Goal: Find specific page/section: Find specific page/section

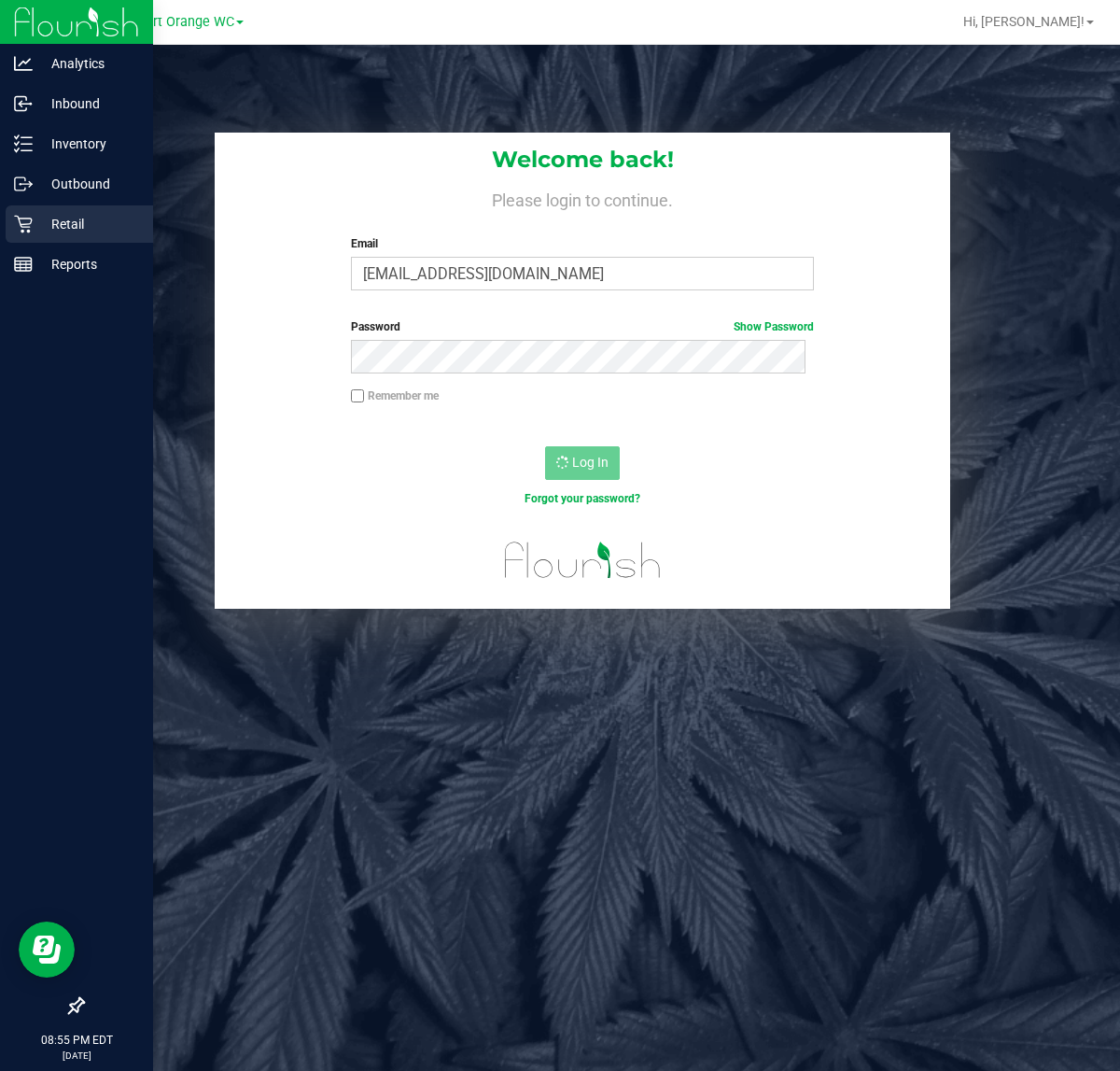
click at [39, 229] on p "Retail" at bounding box center [88, 224] width 112 height 23
click at [81, 278] on div "Reports" at bounding box center [79, 264] width 147 height 38
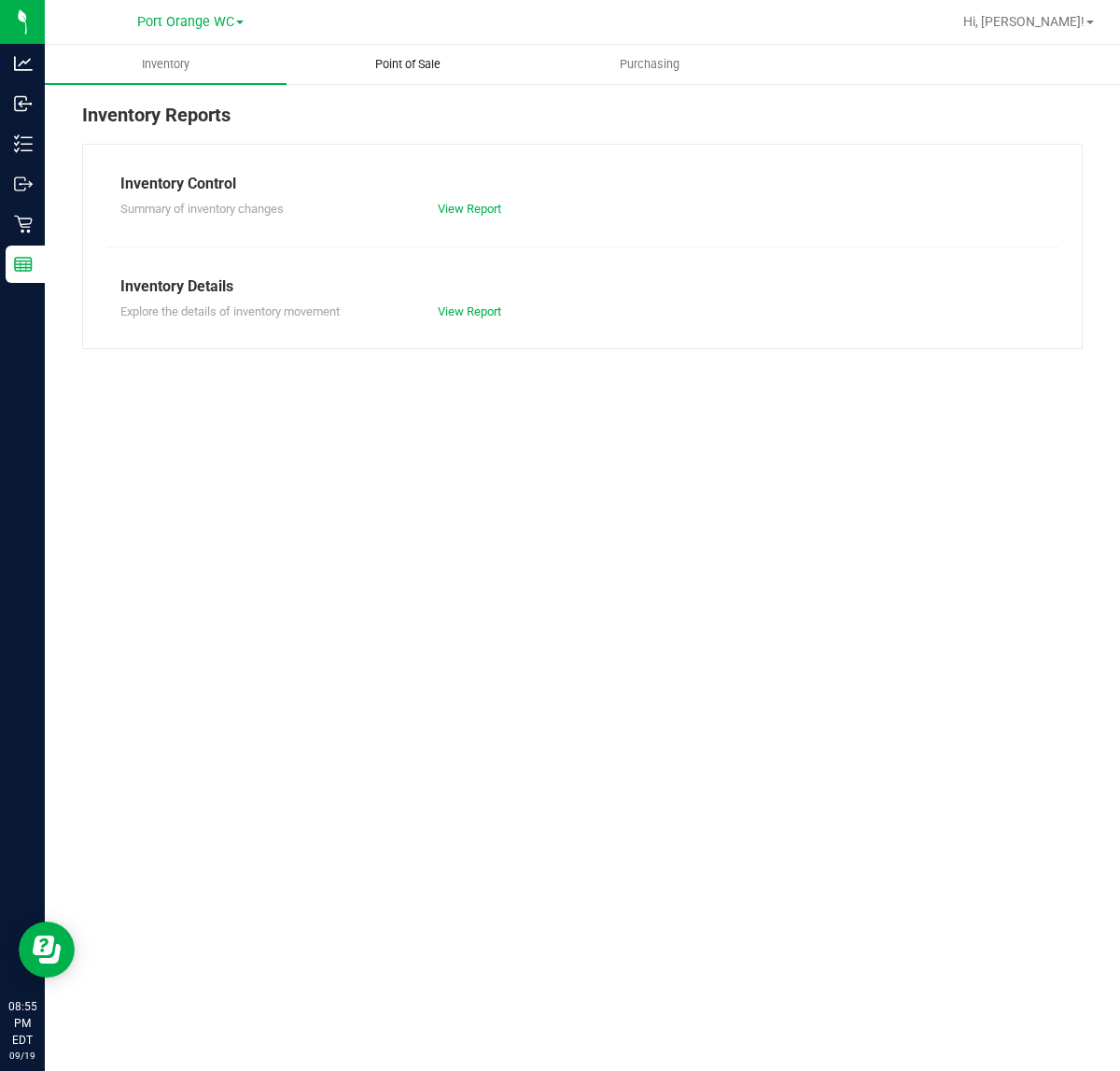
click at [427, 59] on span "Point of Sale" at bounding box center [407, 65] width 115 height 17
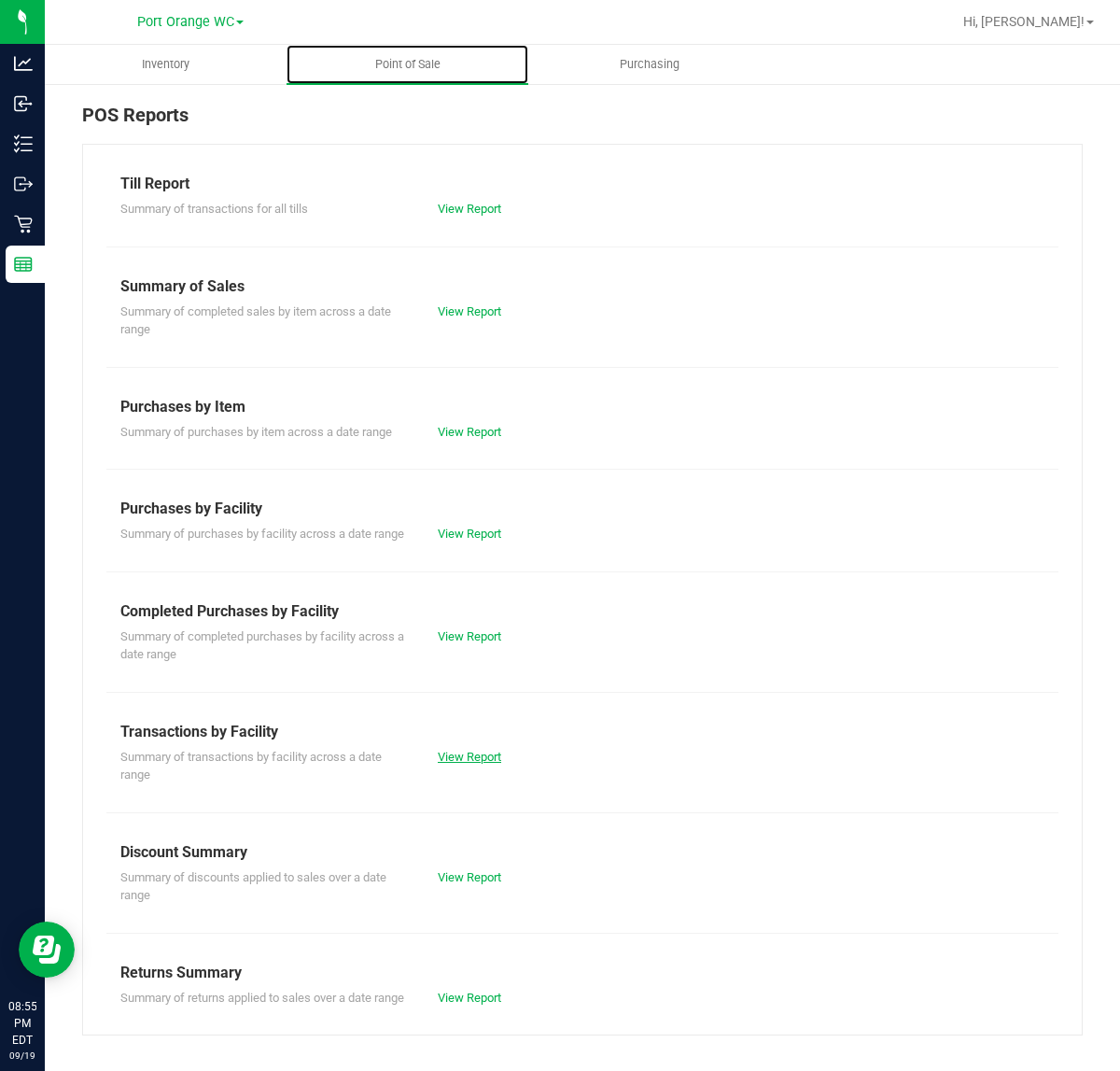
click at [487, 763] on link "View Report" at bounding box center [470, 756] width 64 height 14
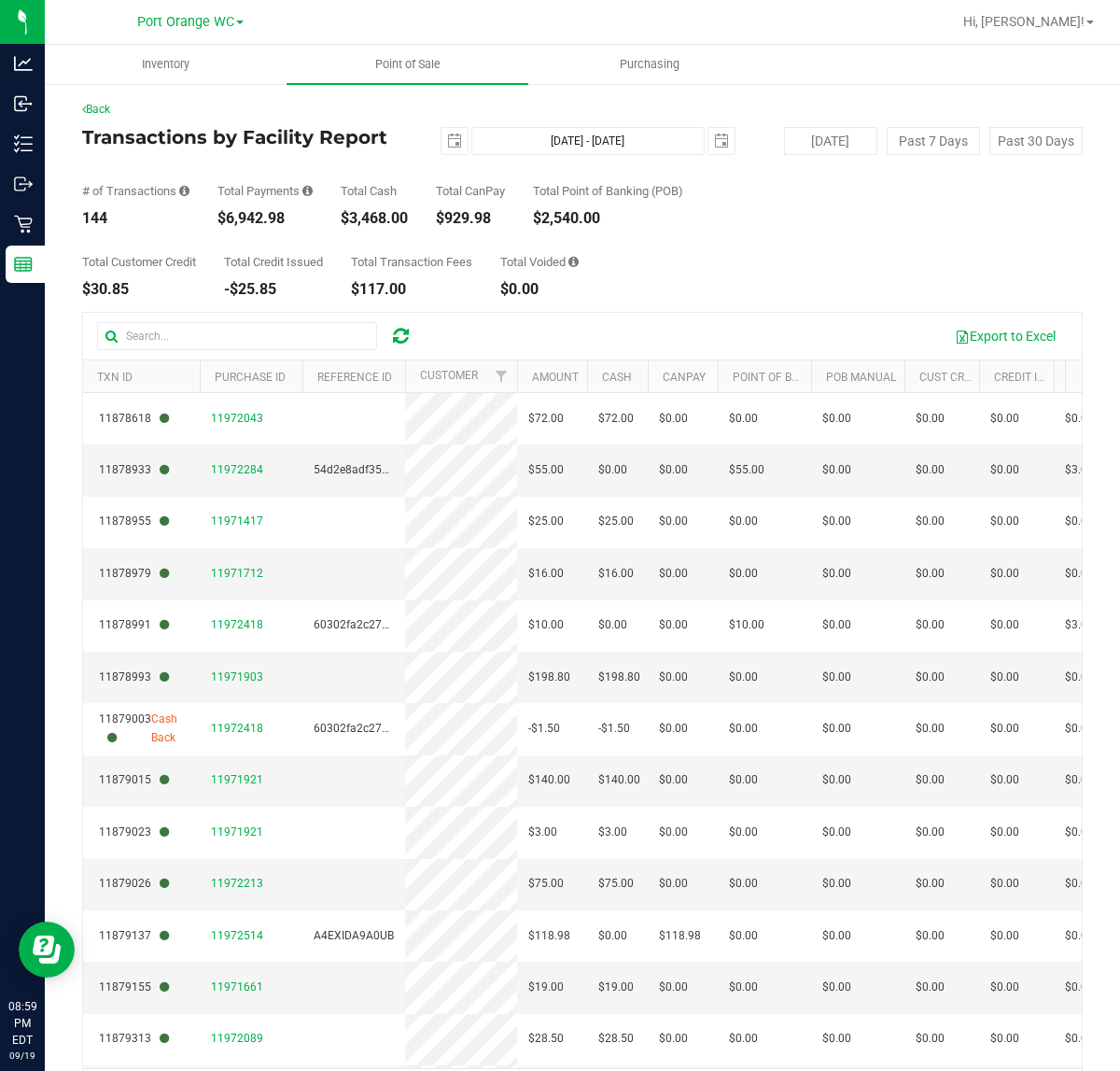
click at [817, 277] on div "Total Customer Credit $30.85 Total Credit Issued -$25.85 Total Transaction Fees…" at bounding box center [583, 262] width 1001 height 71
